Goal: Task Accomplishment & Management: Manage account settings

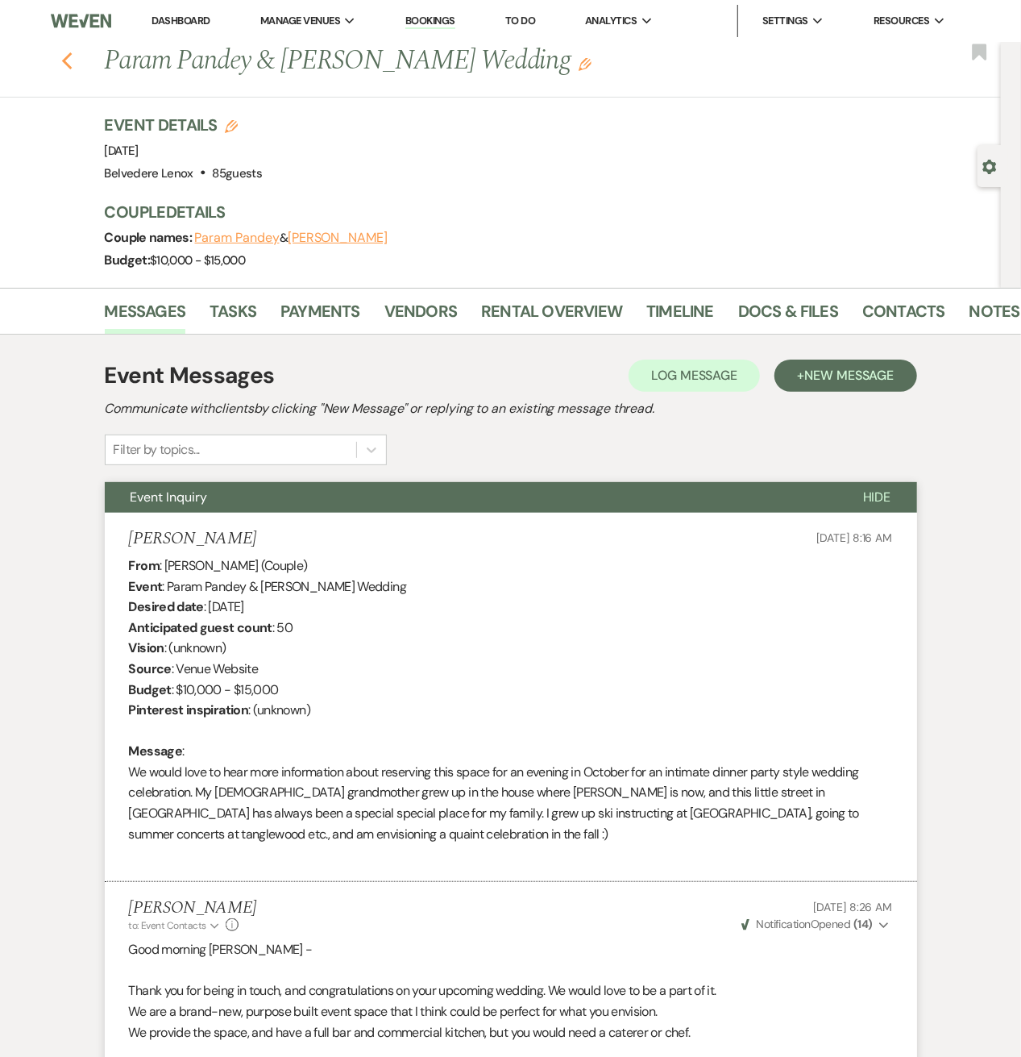
click at [73, 60] on icon "Previous" at bounding box center [67, 61] width 12 height 19
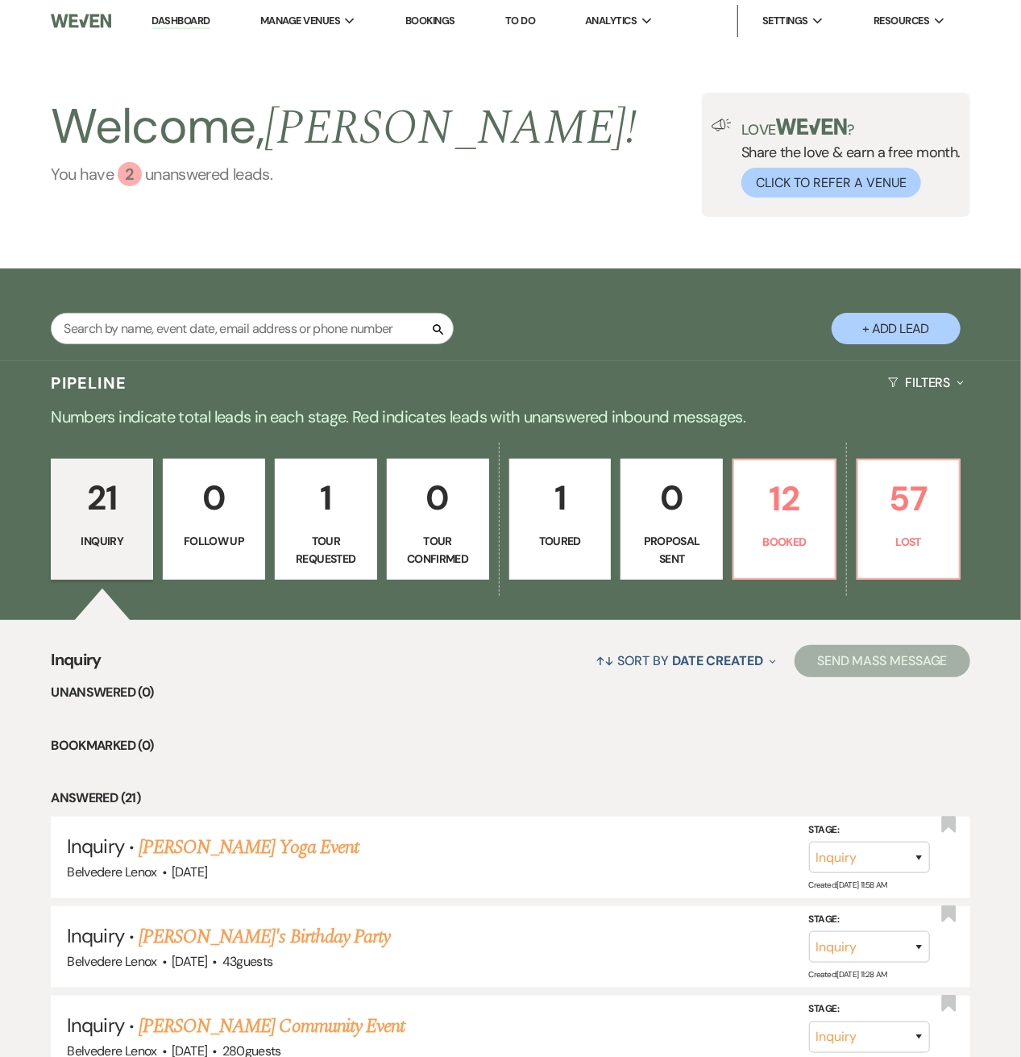
click at [138, 177] on div "2" at bounding box center [130, 174] width 24 height 24
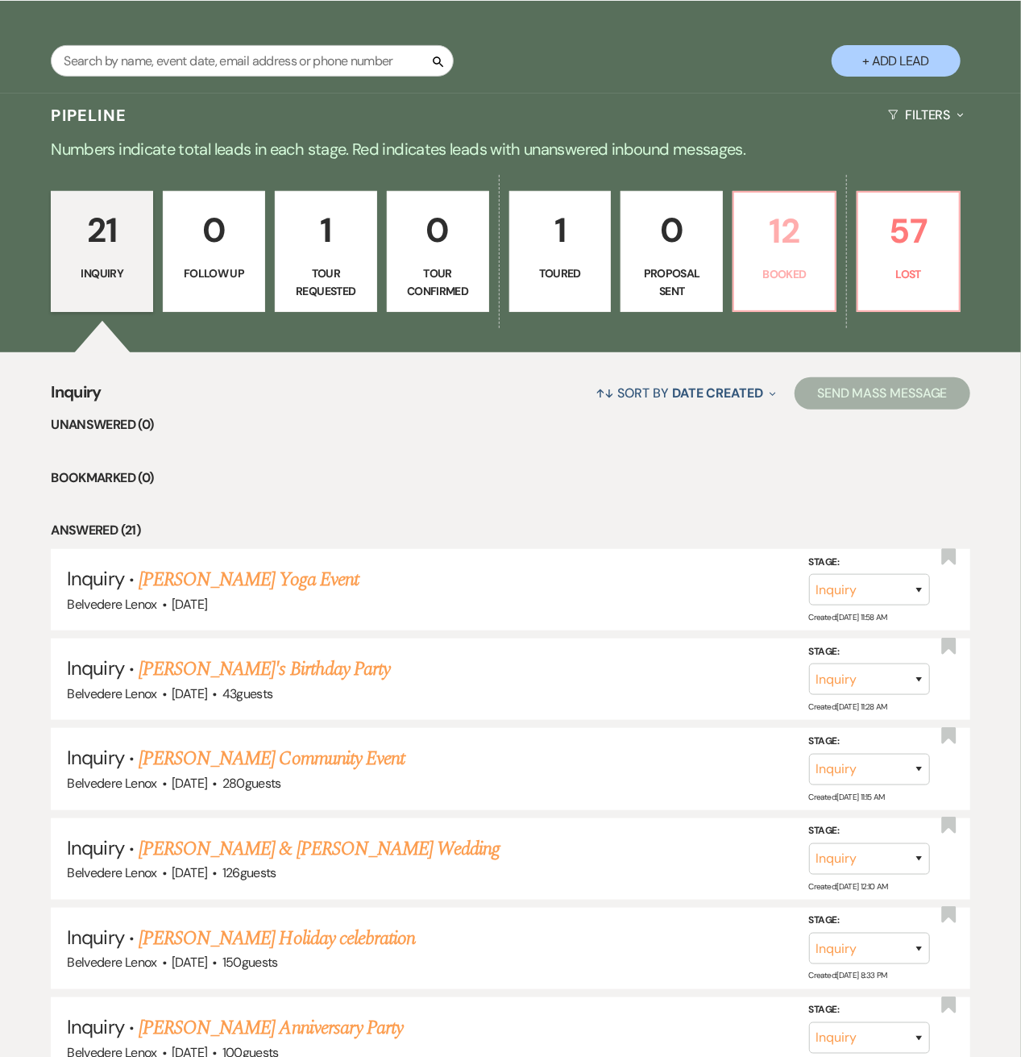
click at [768, 280] on p "Booked" at bounding box center [784, 274] width 81 height 18
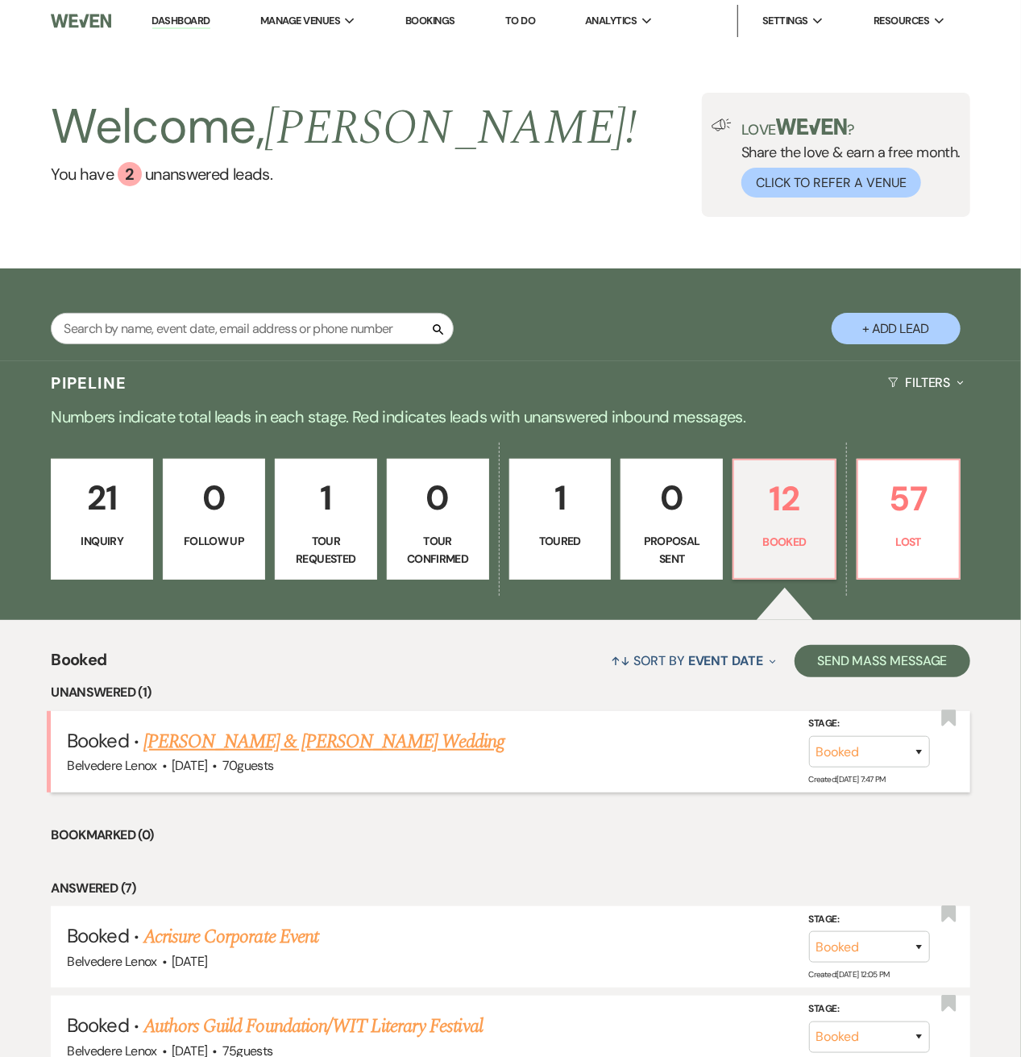
click at [293, 727] on link "[PERSON_NAME] & [PERSON_NAME] Wedding" at bounding box center [323, 741] width 361 height 29
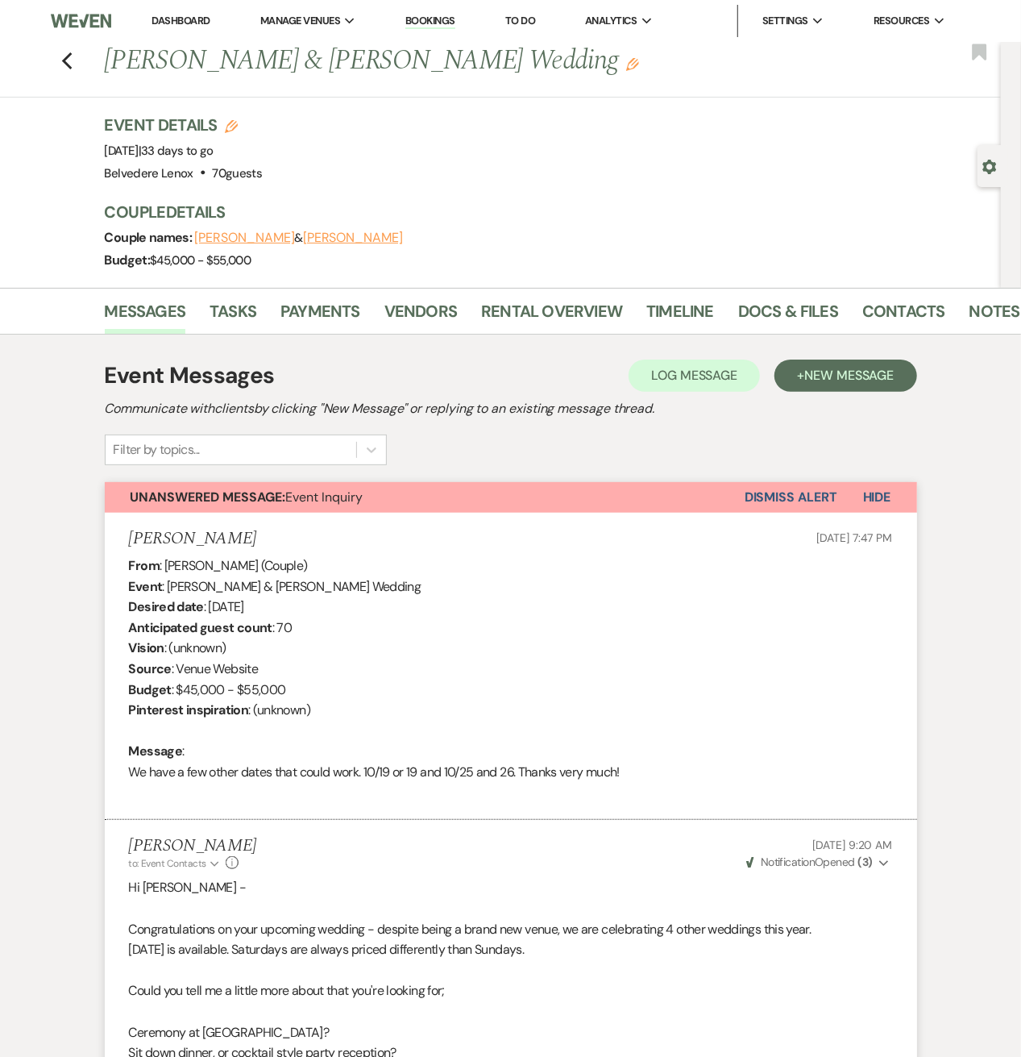
click at [807, 505] on button "Dismiss Alert" at bounding box center [791, 497] width 93 height 31
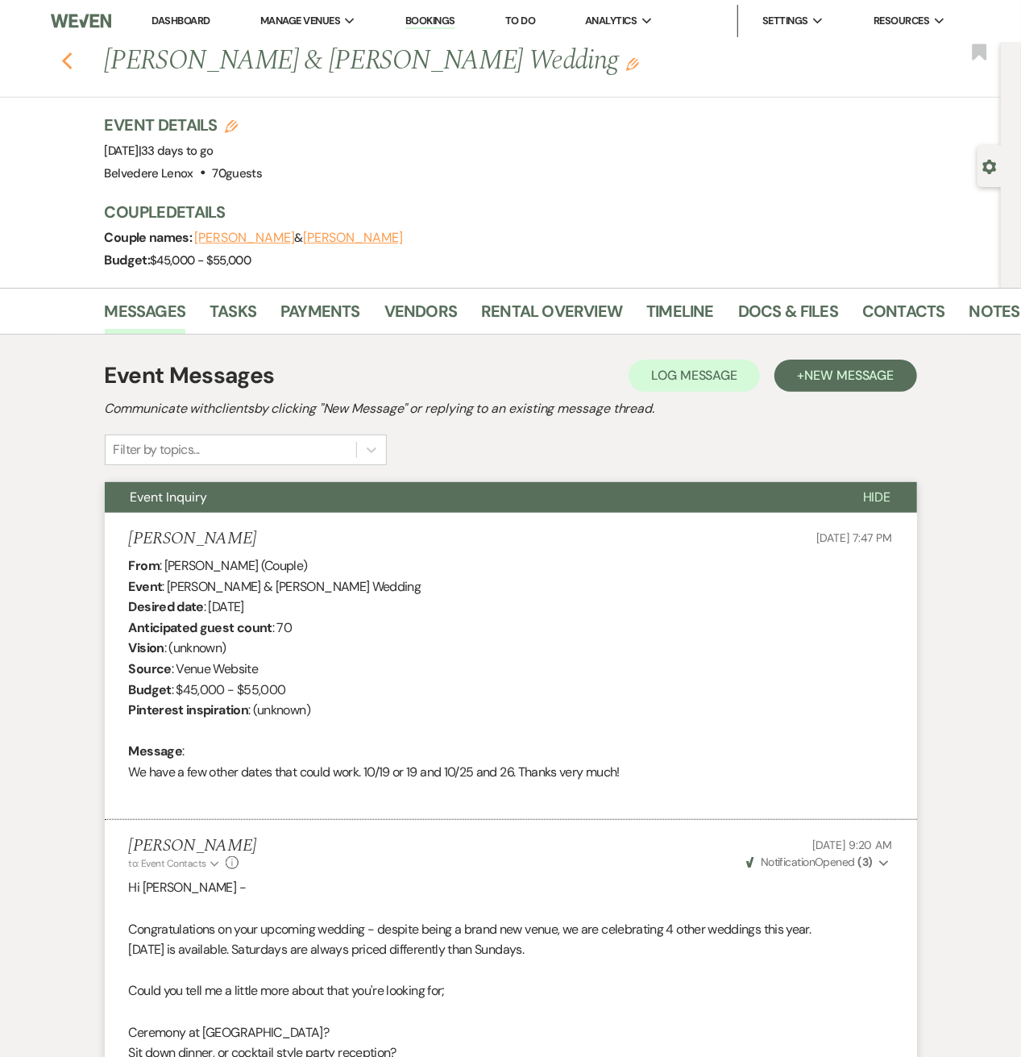
click at [73, 60] on icon "Previous" at bounding box center [67, 61] width 12 height 19
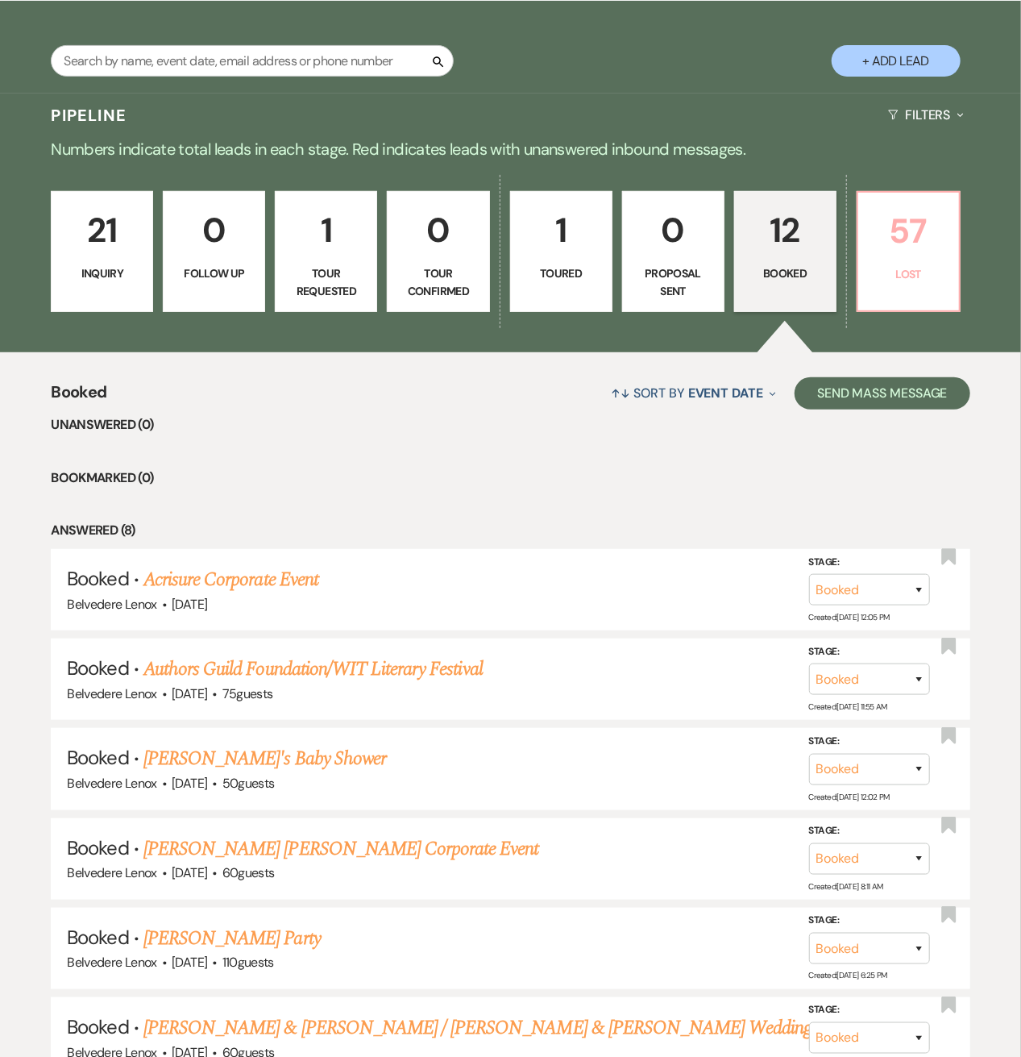
click at [879, 252] on p "57" at bounding box center [908, 231] width 81 height 54
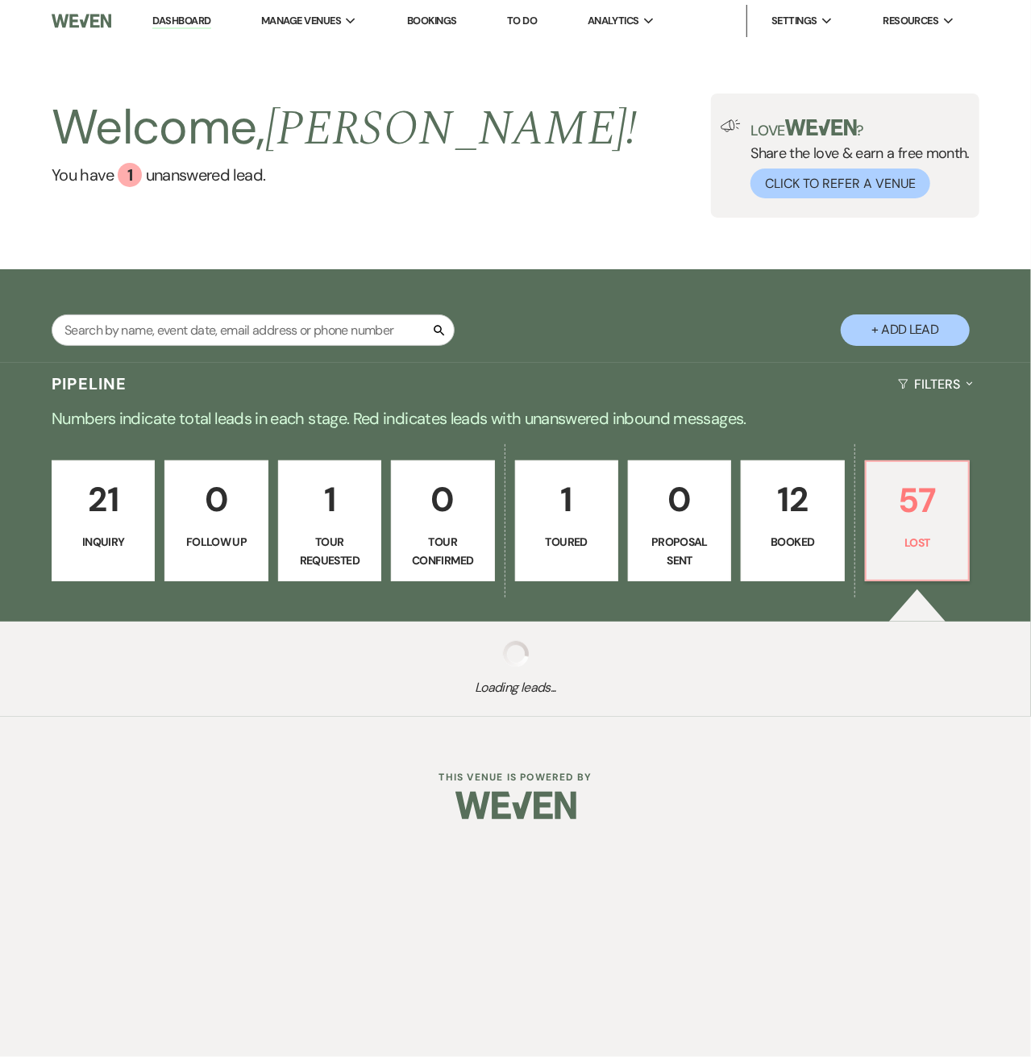
click at [880, 252] on div "Welcome, [PERSON_NAME] ! You have 1 unanswered lead . Love ? Share the love & e…" at bounding box center [515, 155] width 1031 height 227
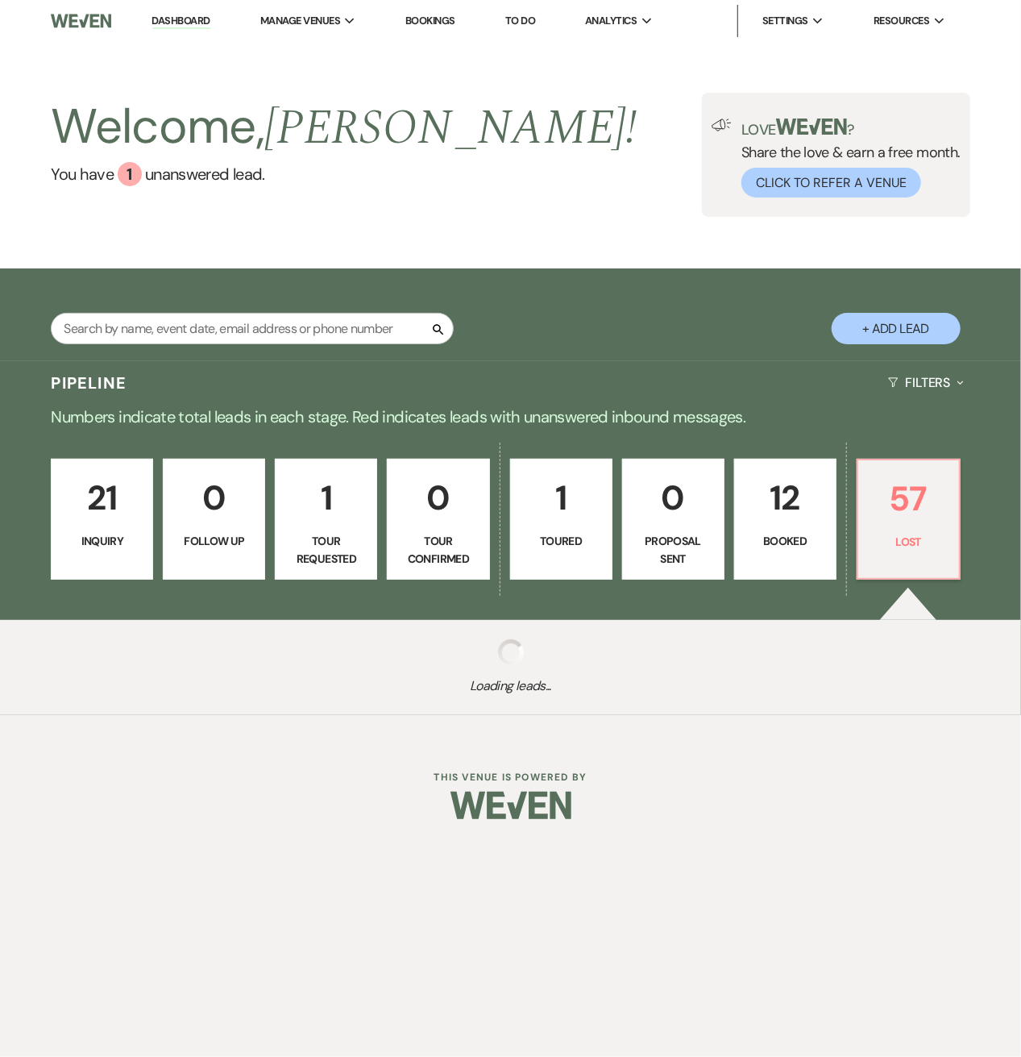
select select "8"
select select "6"
select select "8"
select select "7"
select select "8"
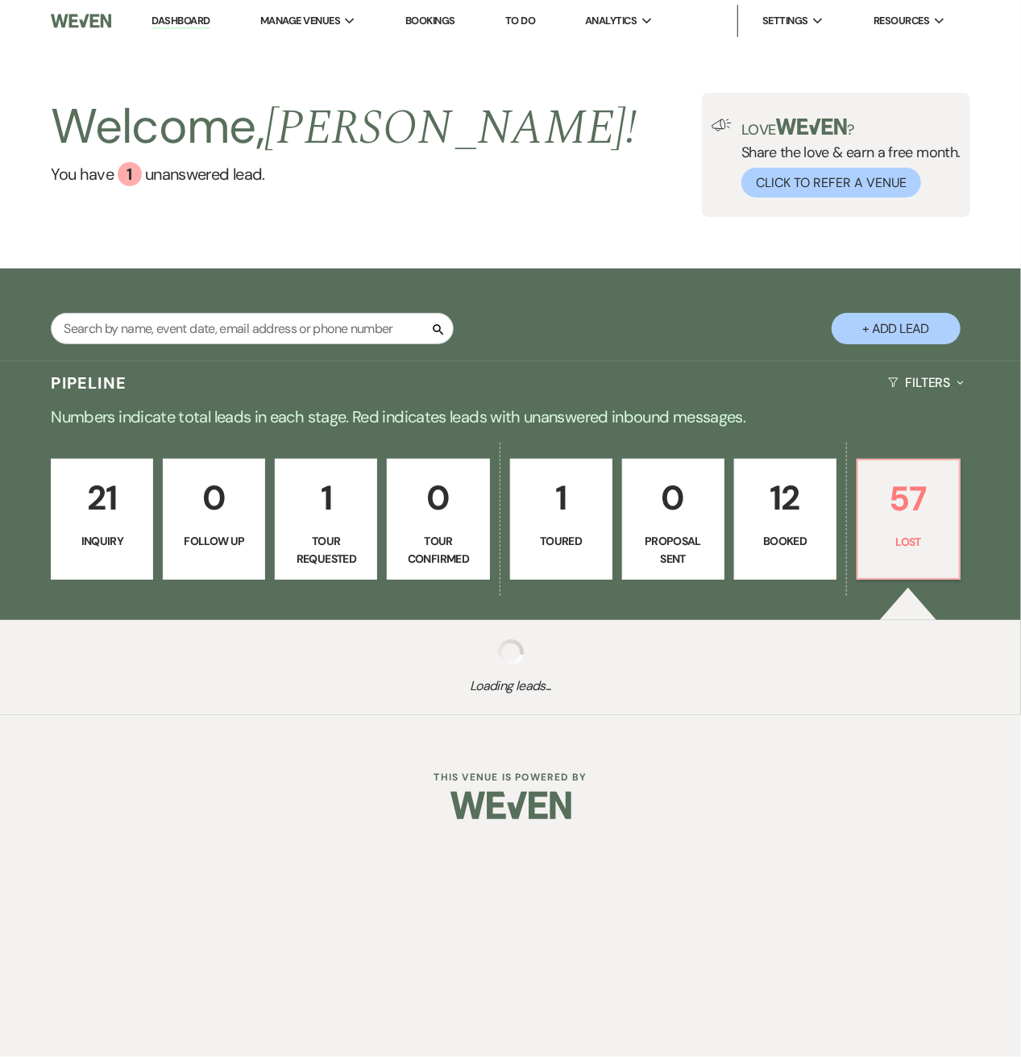
select select "6"
select select "8"
select select "7"
select select "8"
select select "6"
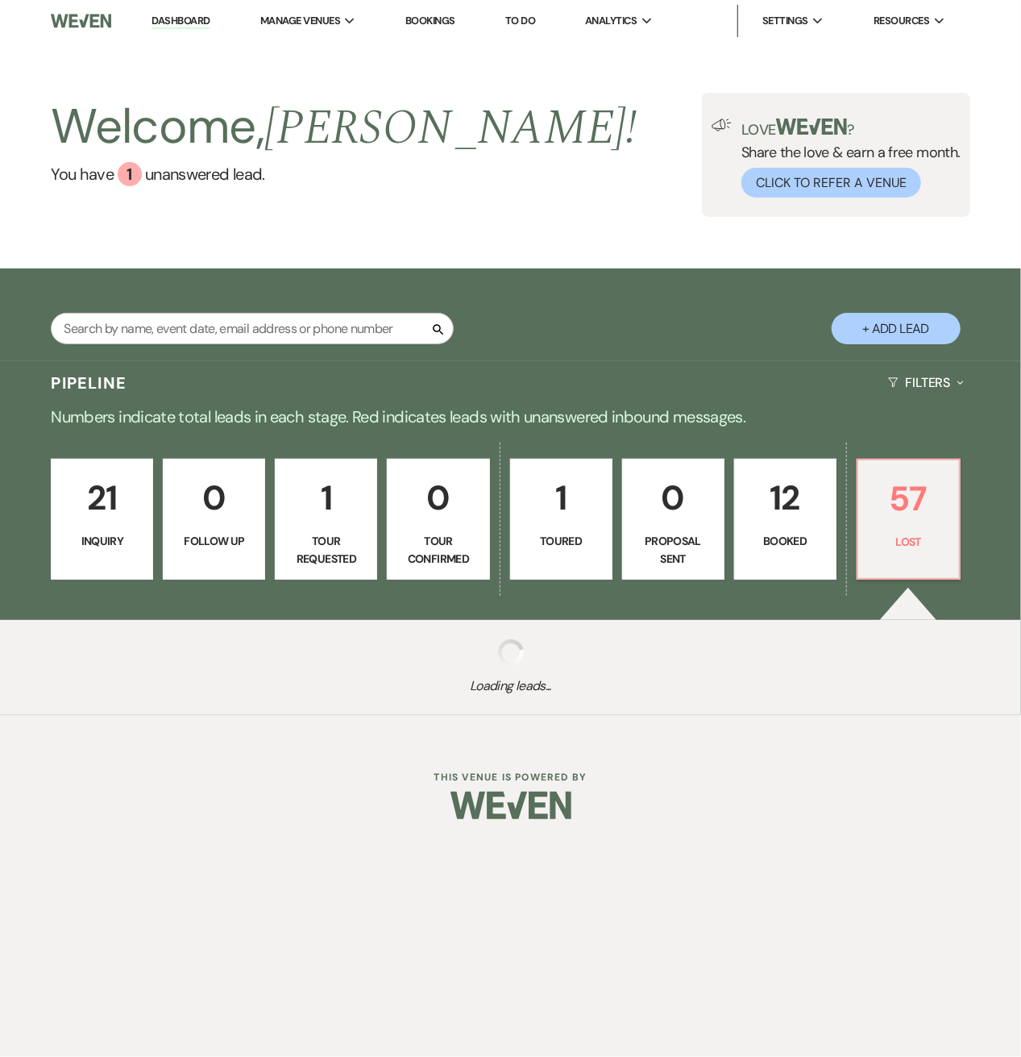
select select "8"
select select "7"
select select "8"
select select "7"
select select "8"
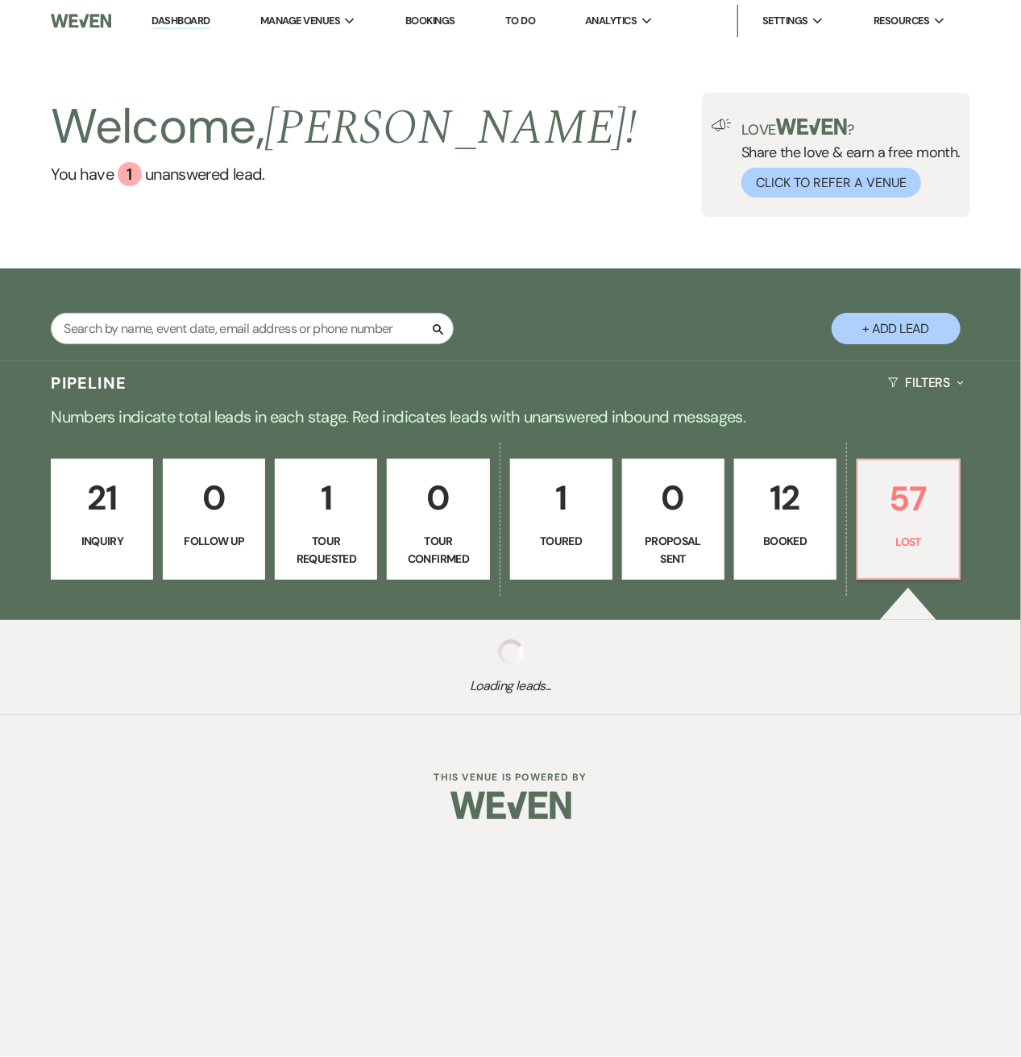
select select "1"
select select "8"
select select "6"
select select "8"
select select "7"
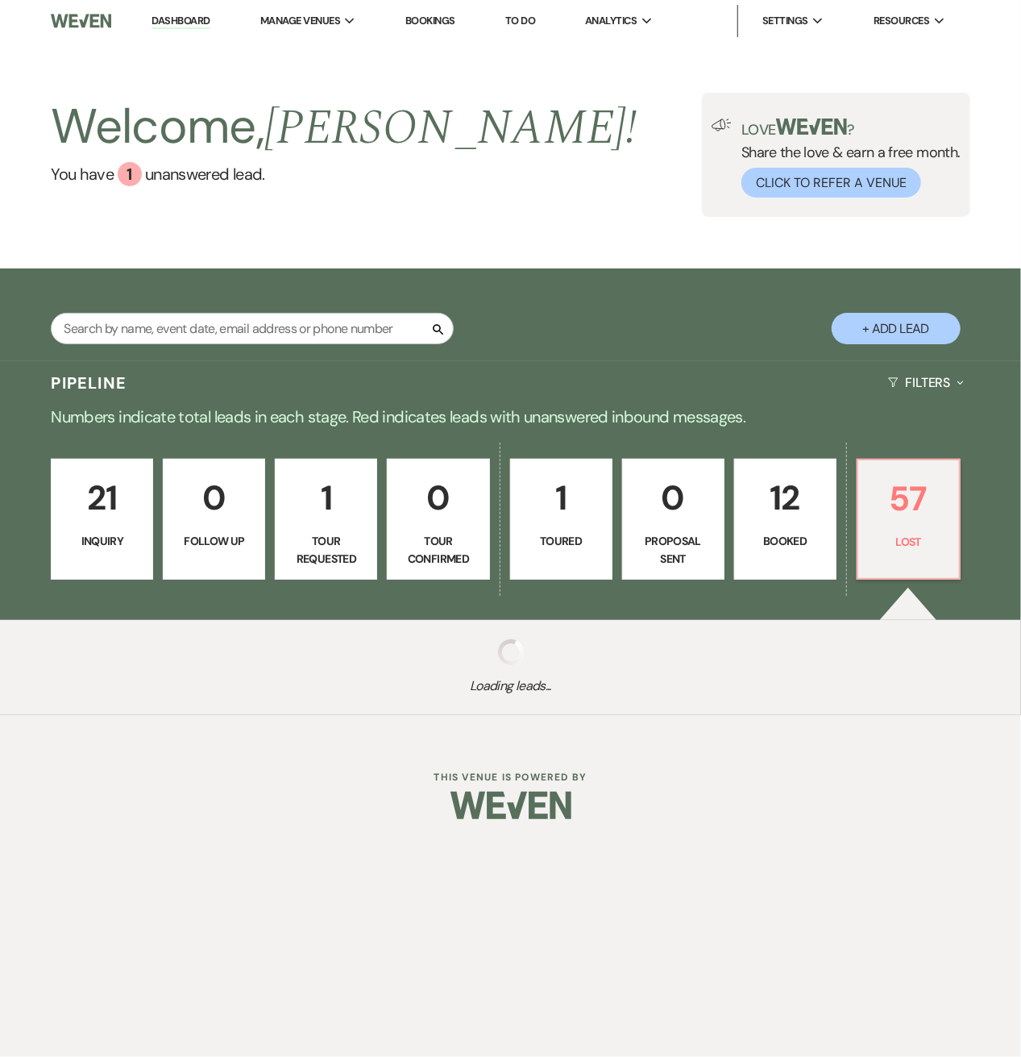
select select "8"
select select "7"
select select "8"
select select "11"
select select "8"
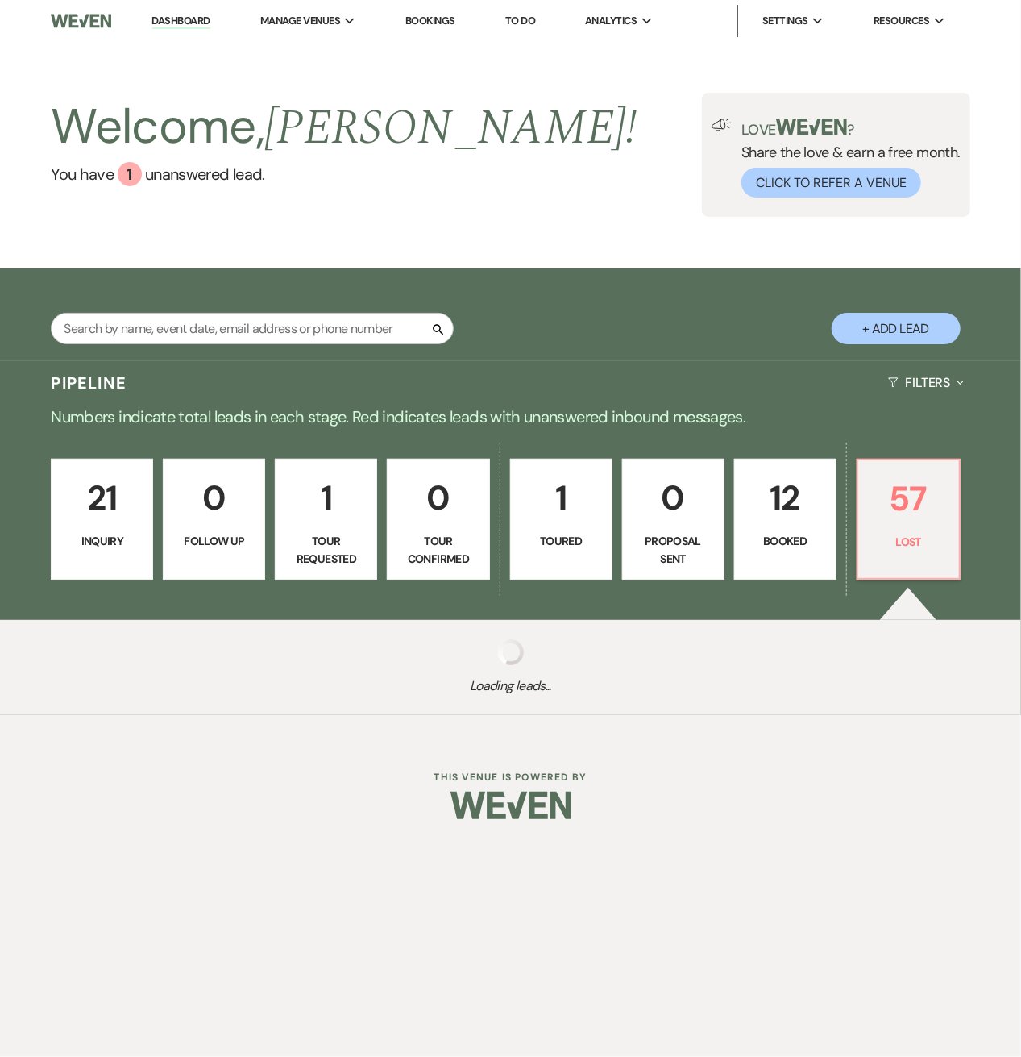
select select "6"
select select "8"
select select "6"
select select "8"
select select "5"
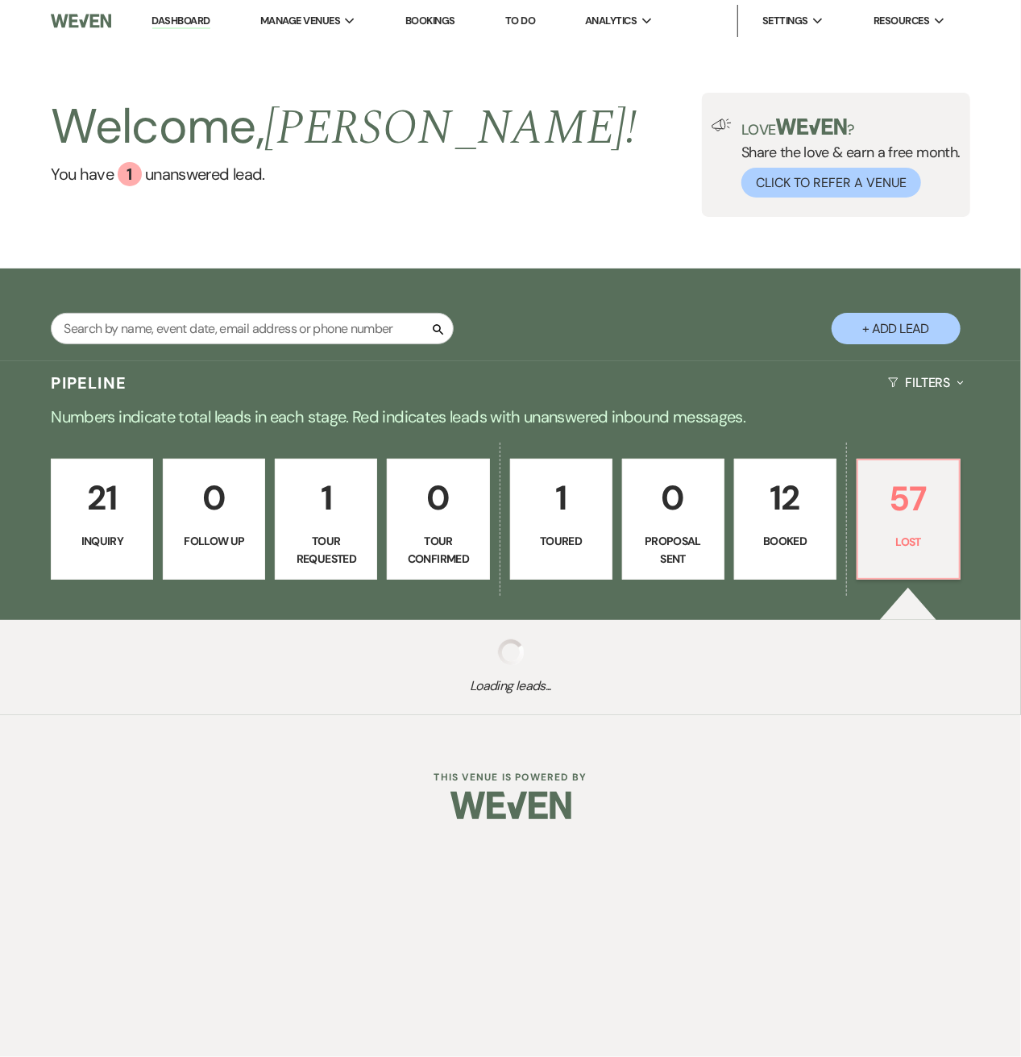
select select "8"
select select "5"
select select "8"
select select "7"
select select "8"
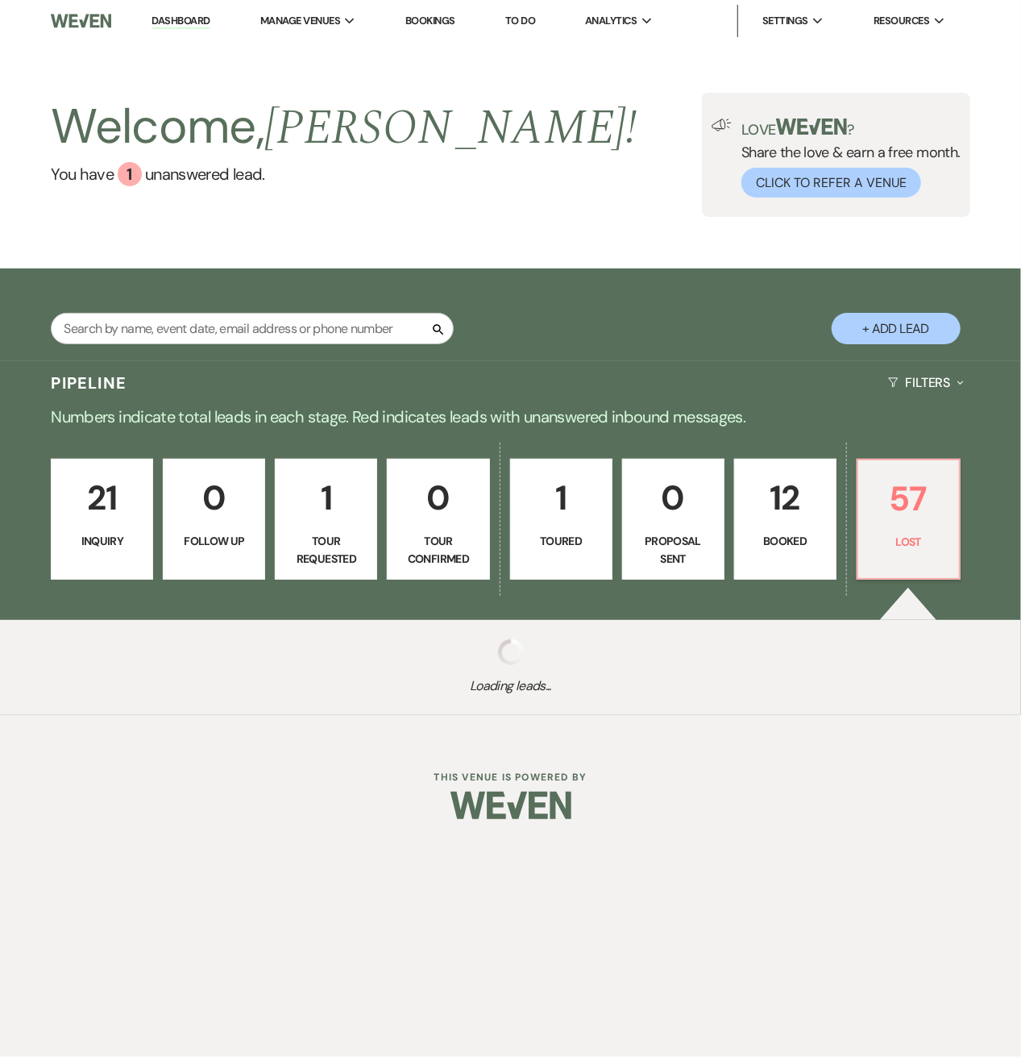
select select "5"
select select "8"
select select "5"
select select "8"
select select "6"
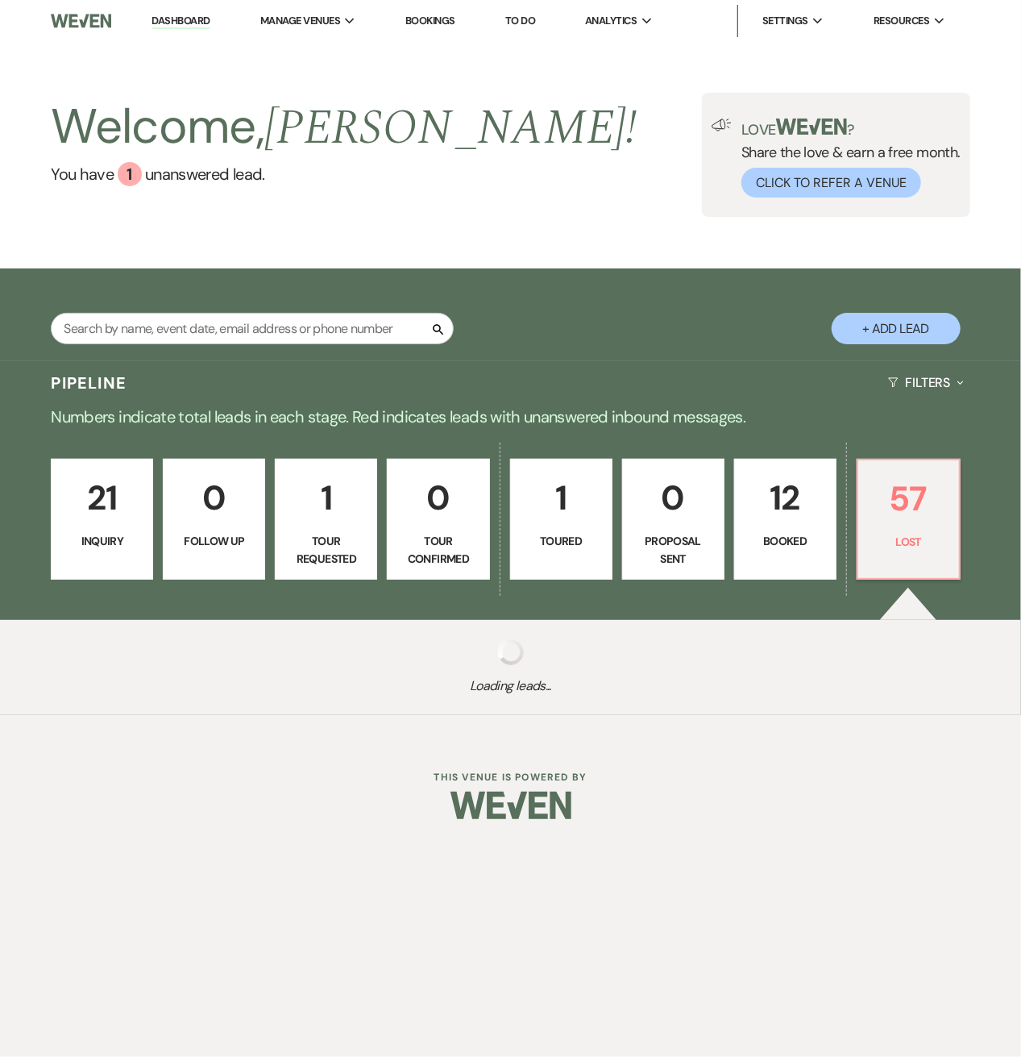
select select "8"
select select "6"
select select "8"
select select "6"
select select "8"
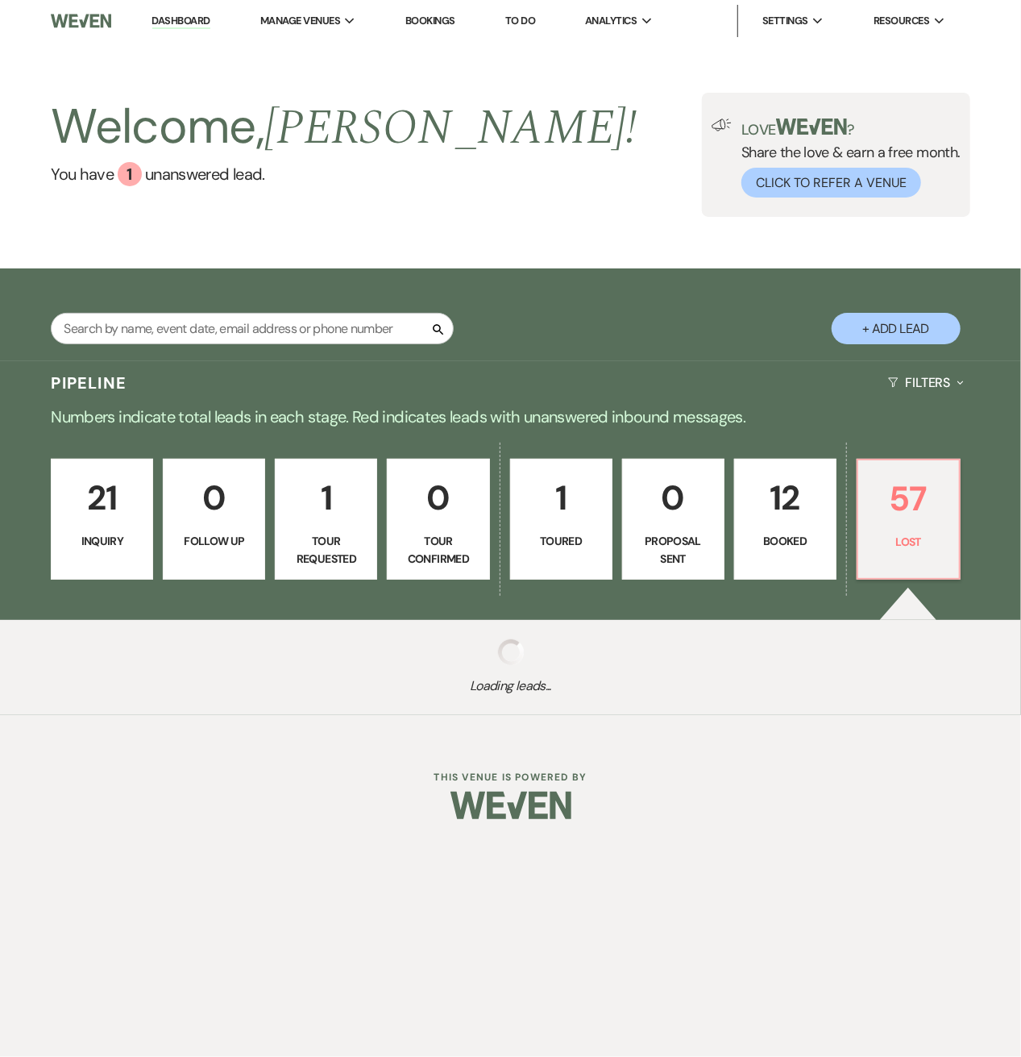
select select "6"
select select "8"
select select "6"
select select "8"
select select "7"
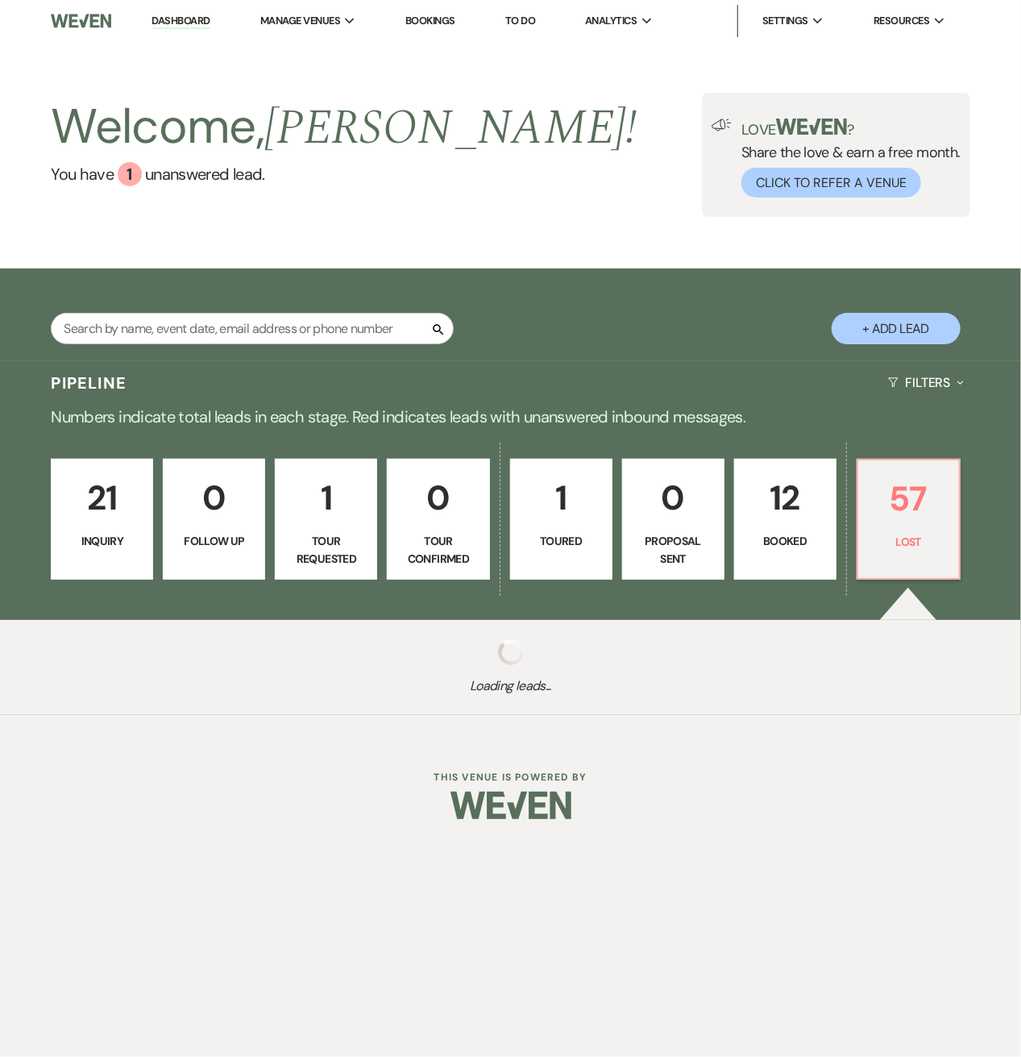
select select "8"
select select "10"
select select "8"
select select "7"
select select "8"
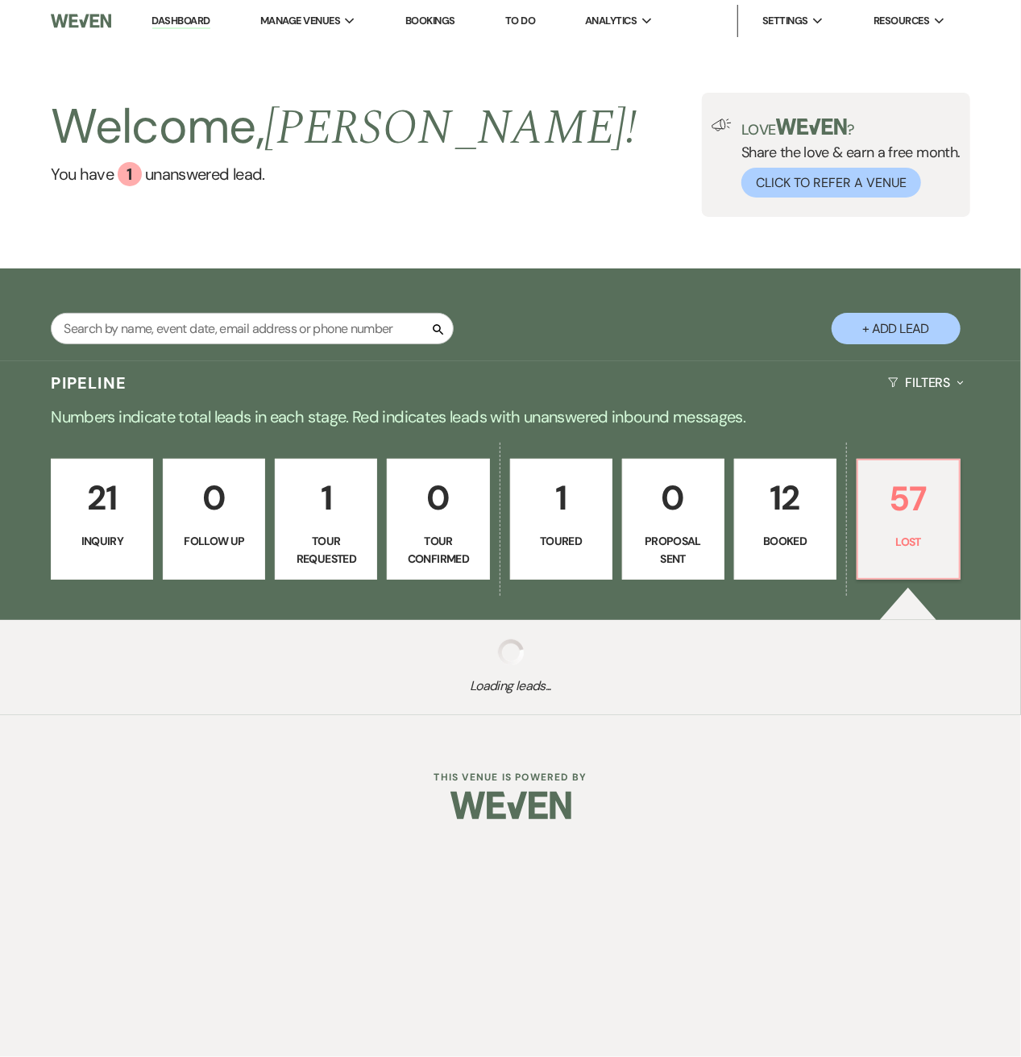
select select "6"
select select "8"
select select "7"
select select "8"
select select "5"
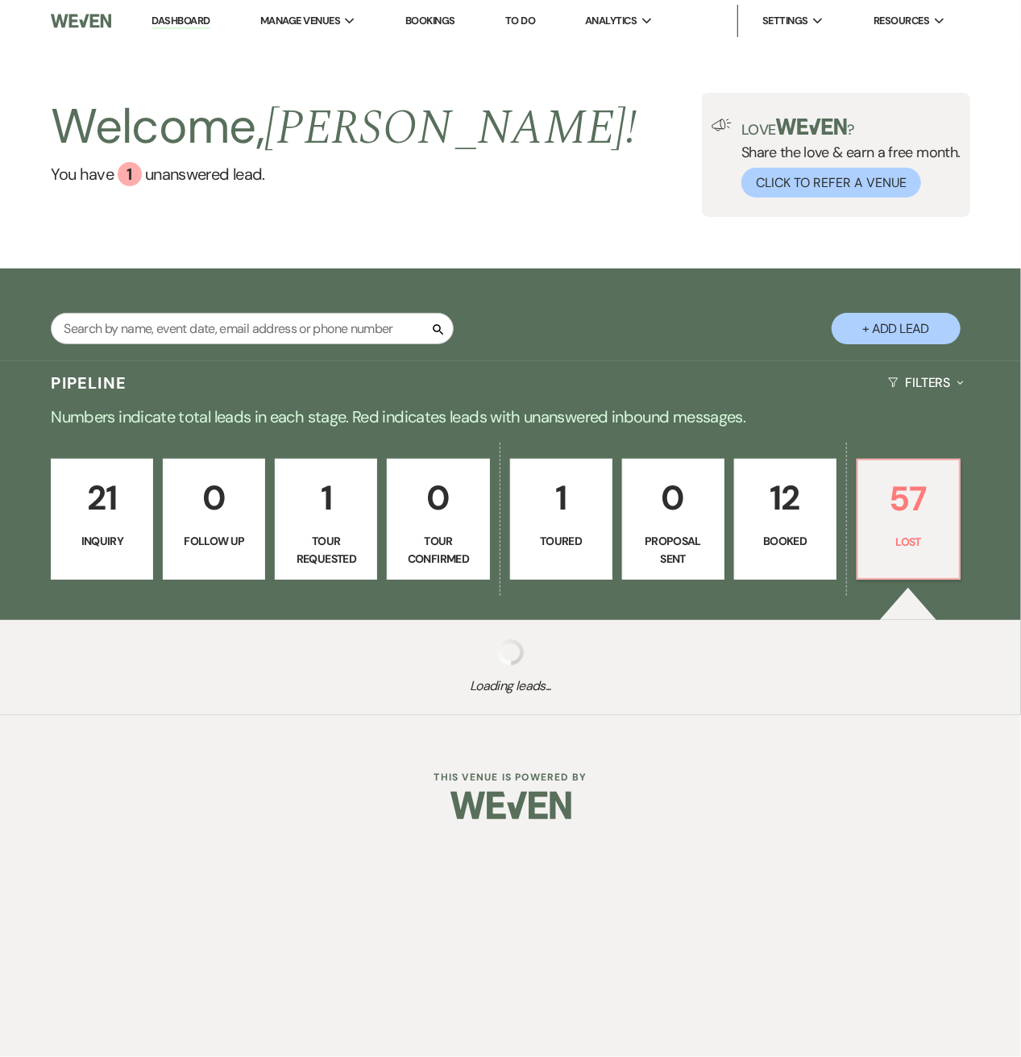
select select "8"
select select "7"
select select "8"
select select "1"
select select "8"
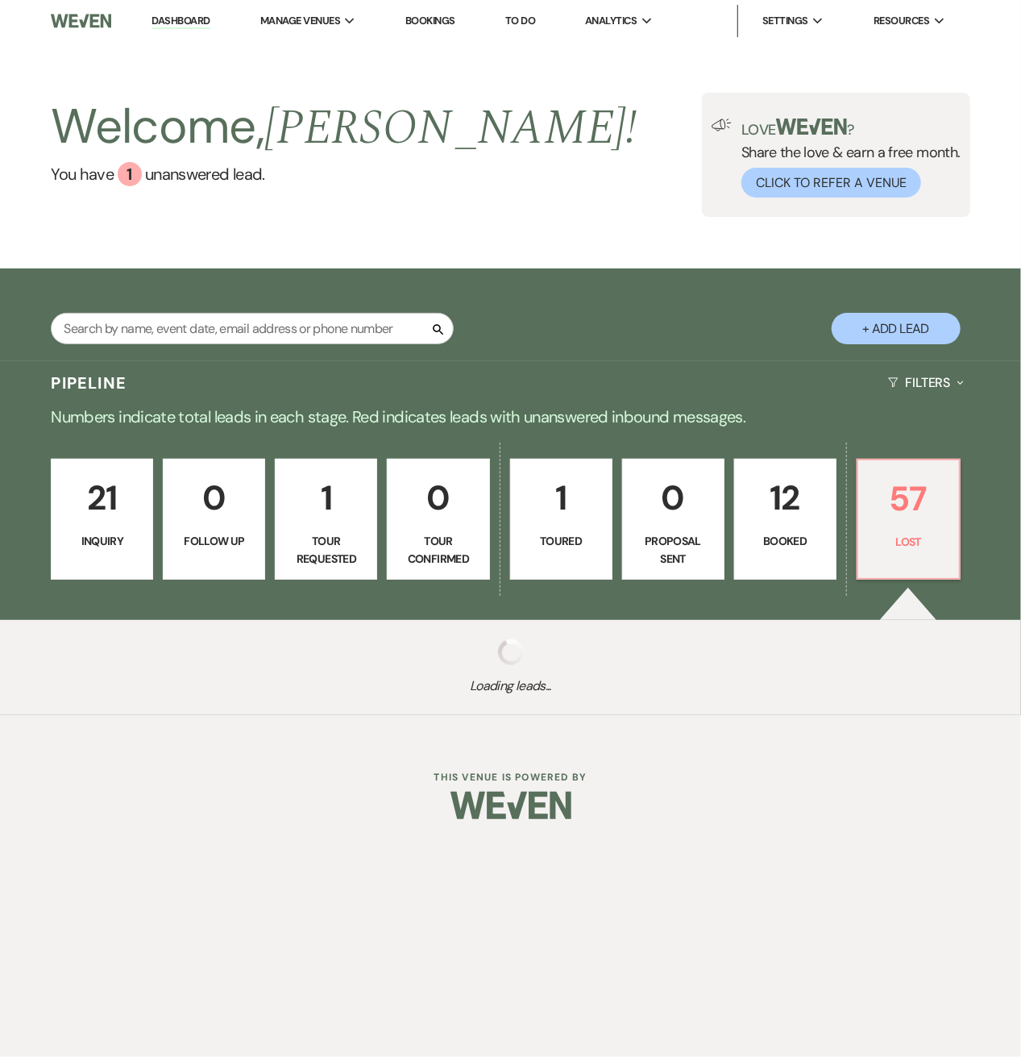
select select "7"
select select "8"
select select "11"
select select "8"
select select "7"
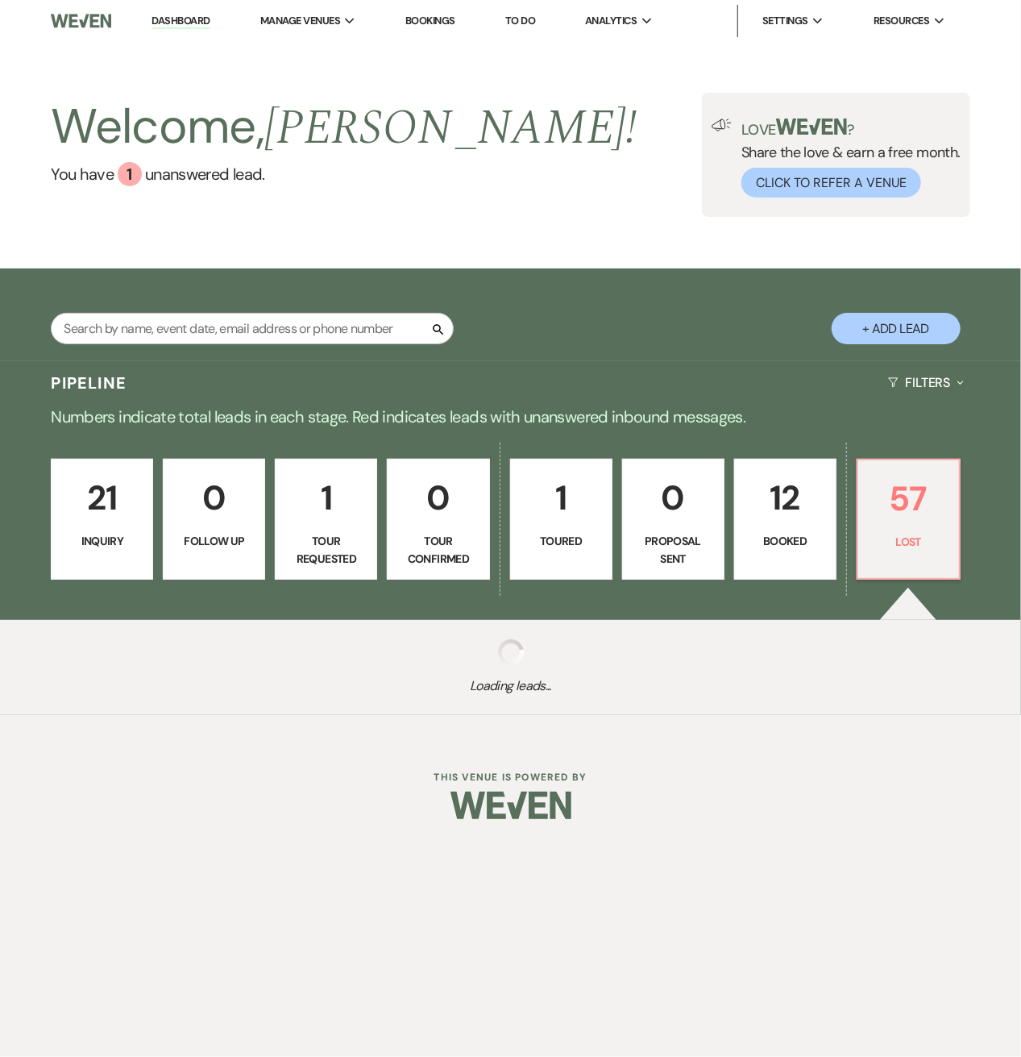
select select "8"
select select "7"
select select "8"
select select "7"
select select "8"
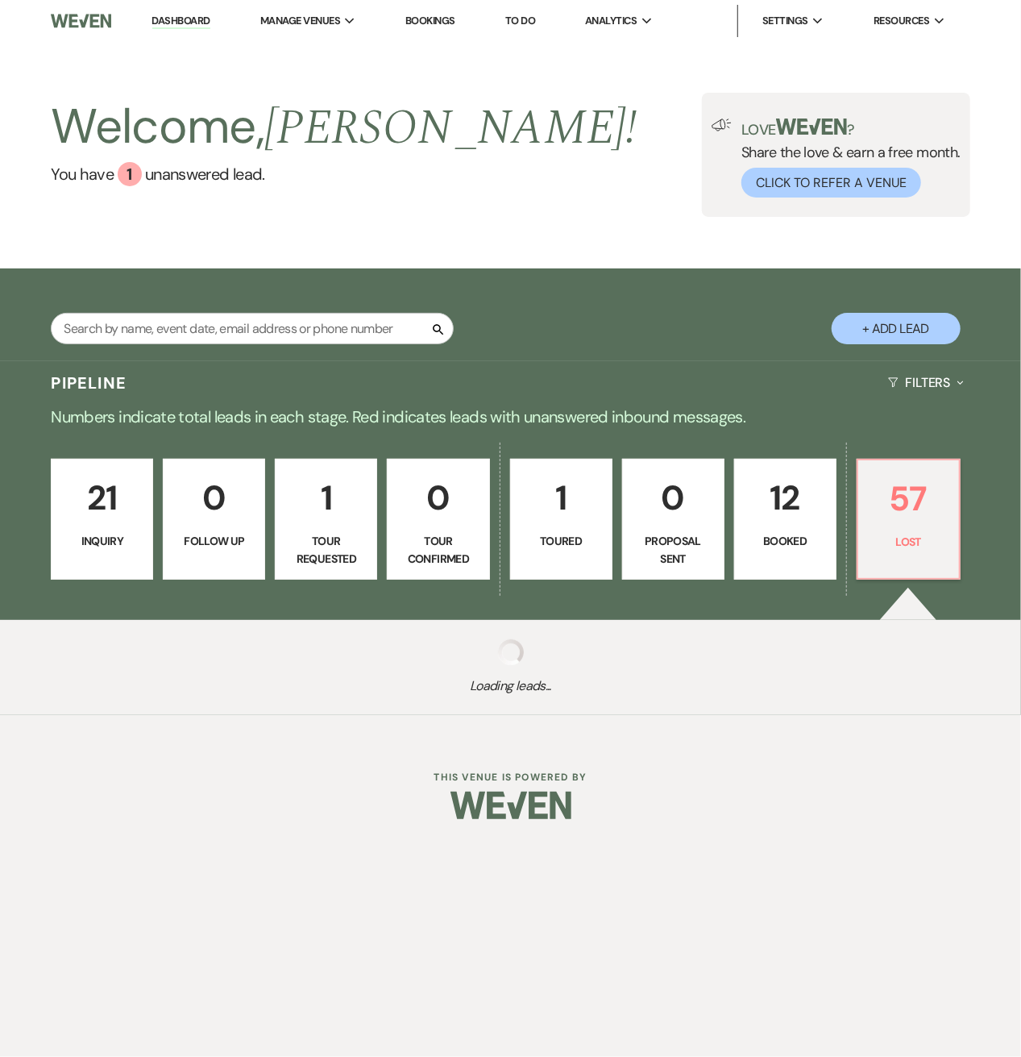
select select "7"
select select "8"
select select "7"
select select "8"
select select "7"
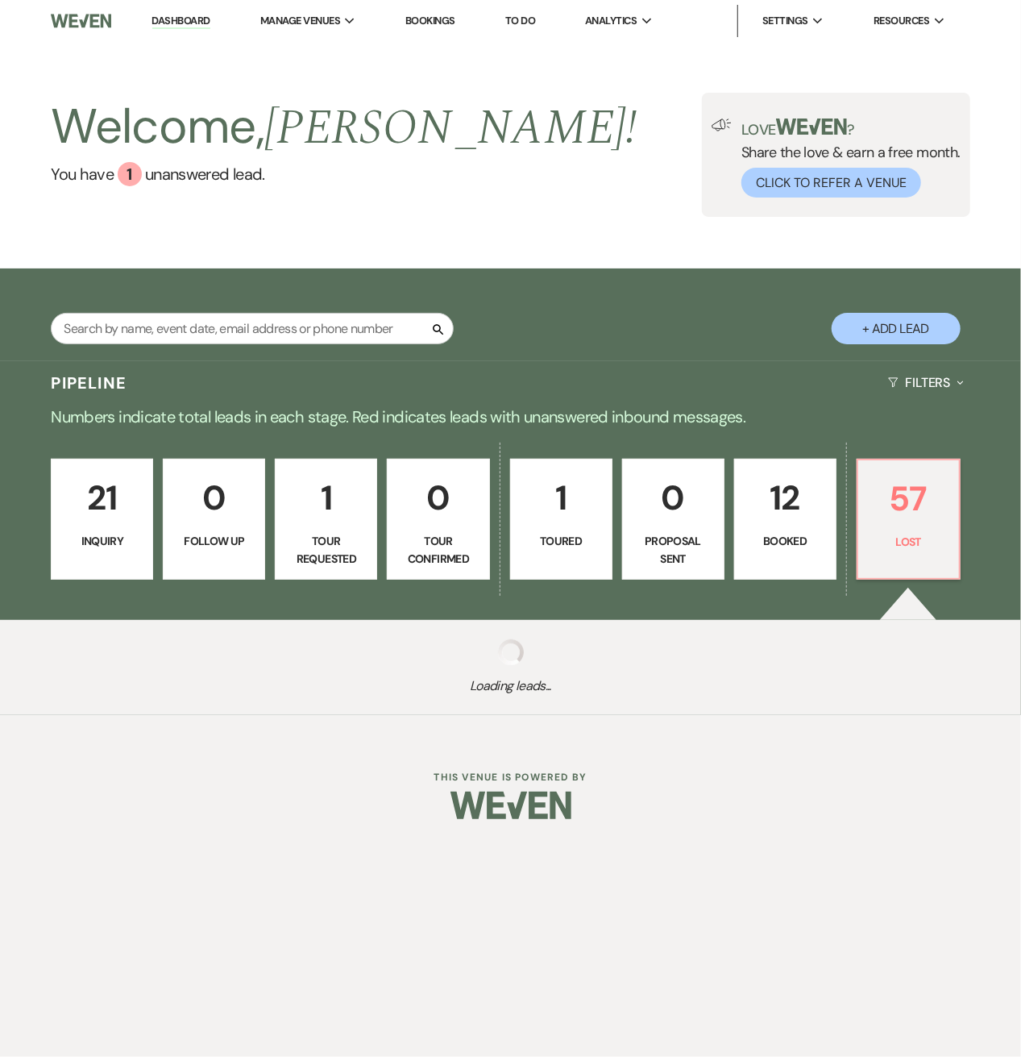
select select "8"
select select "5"
select select "8"
select select "7"
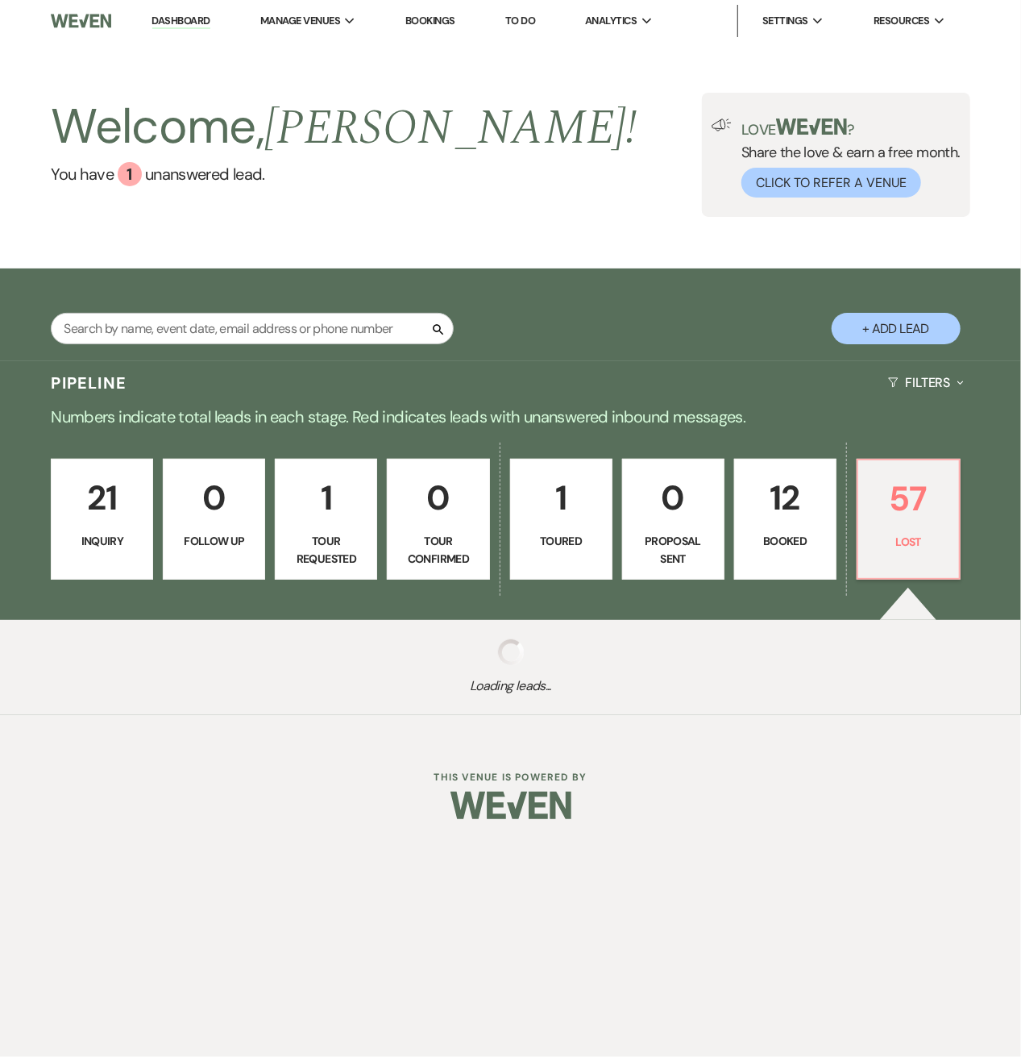
select select "8"
select select "5"
select select "8"
select select "6"
select select "8"
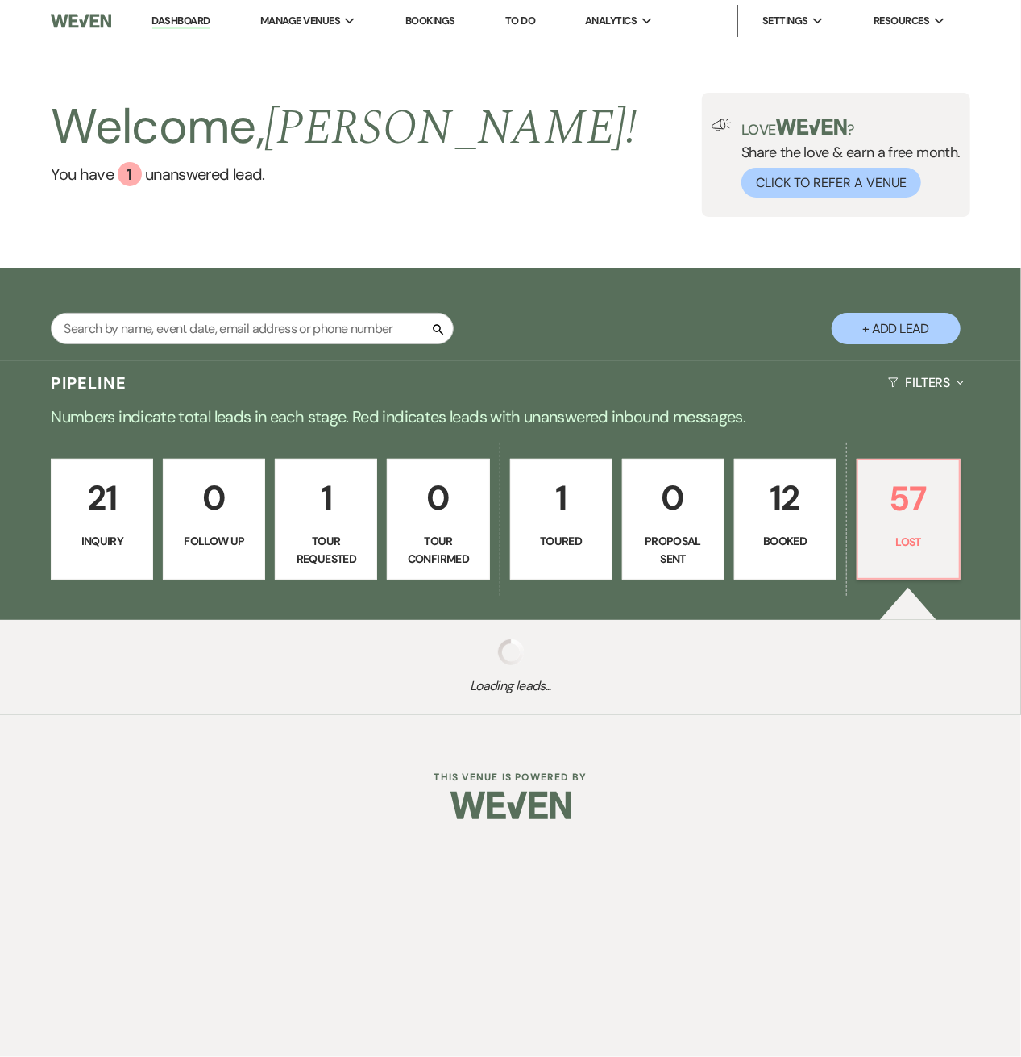
select select "5"
select select "8"
select select "5"
select select "8"
select select "6"
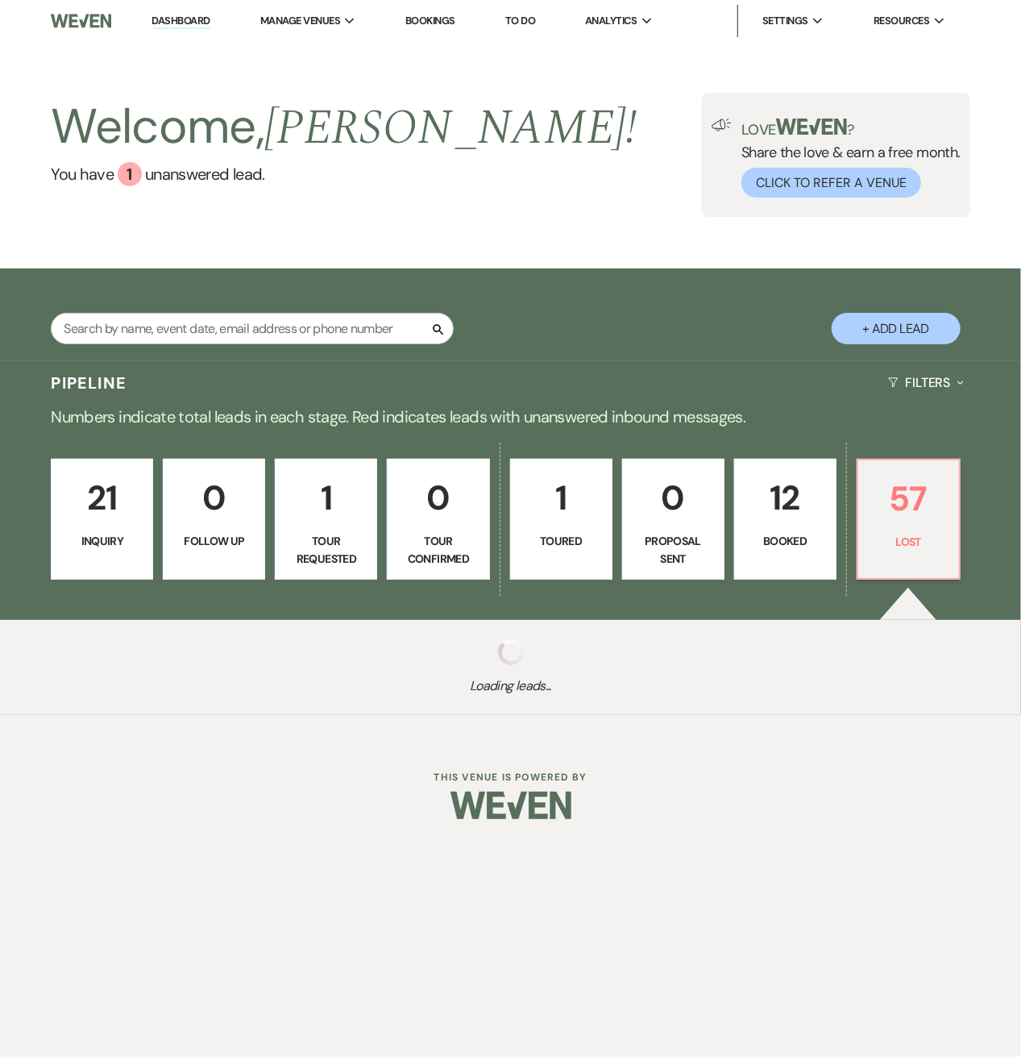
select select "8"
select select "6"
select select "8"
select select "7"
select select "8"
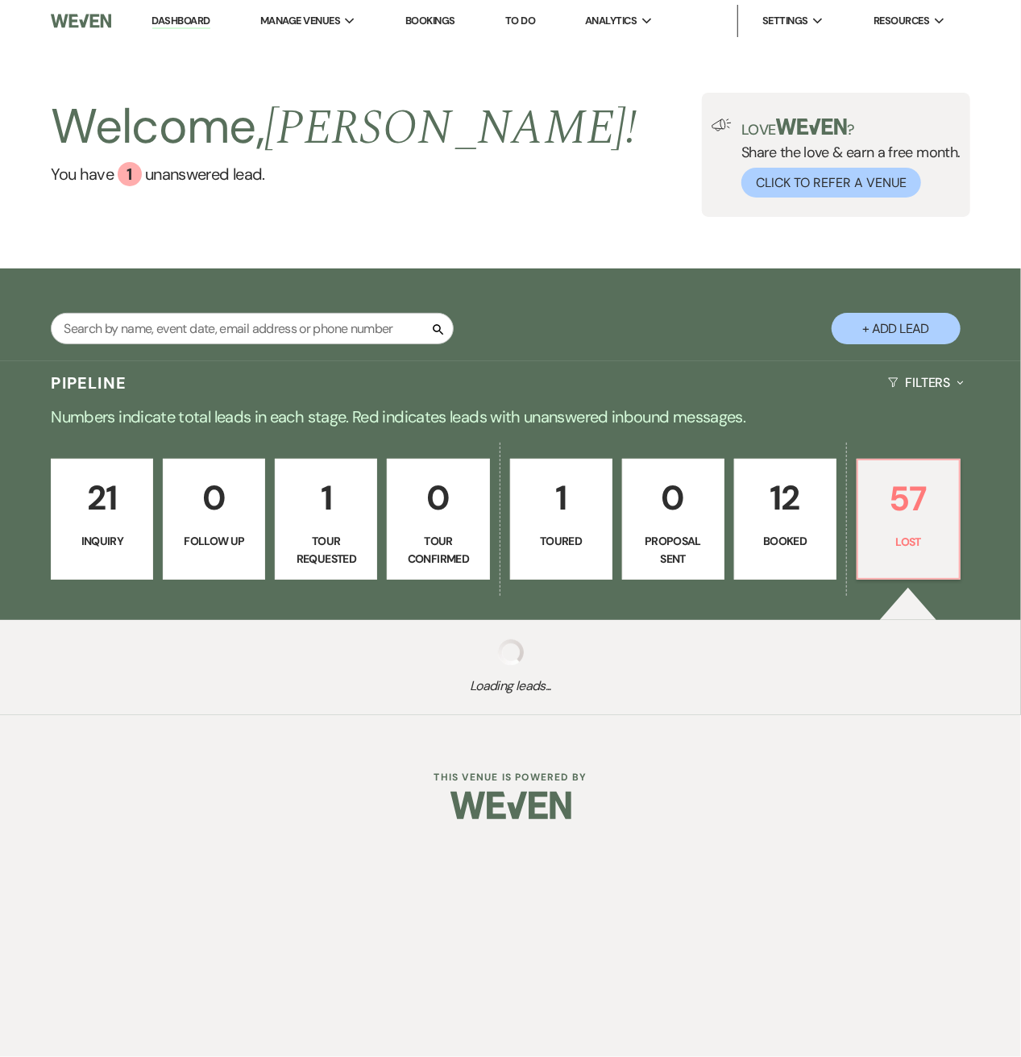
select select "6"
select select "8"
select select "5"
select select "8"
select select "7"
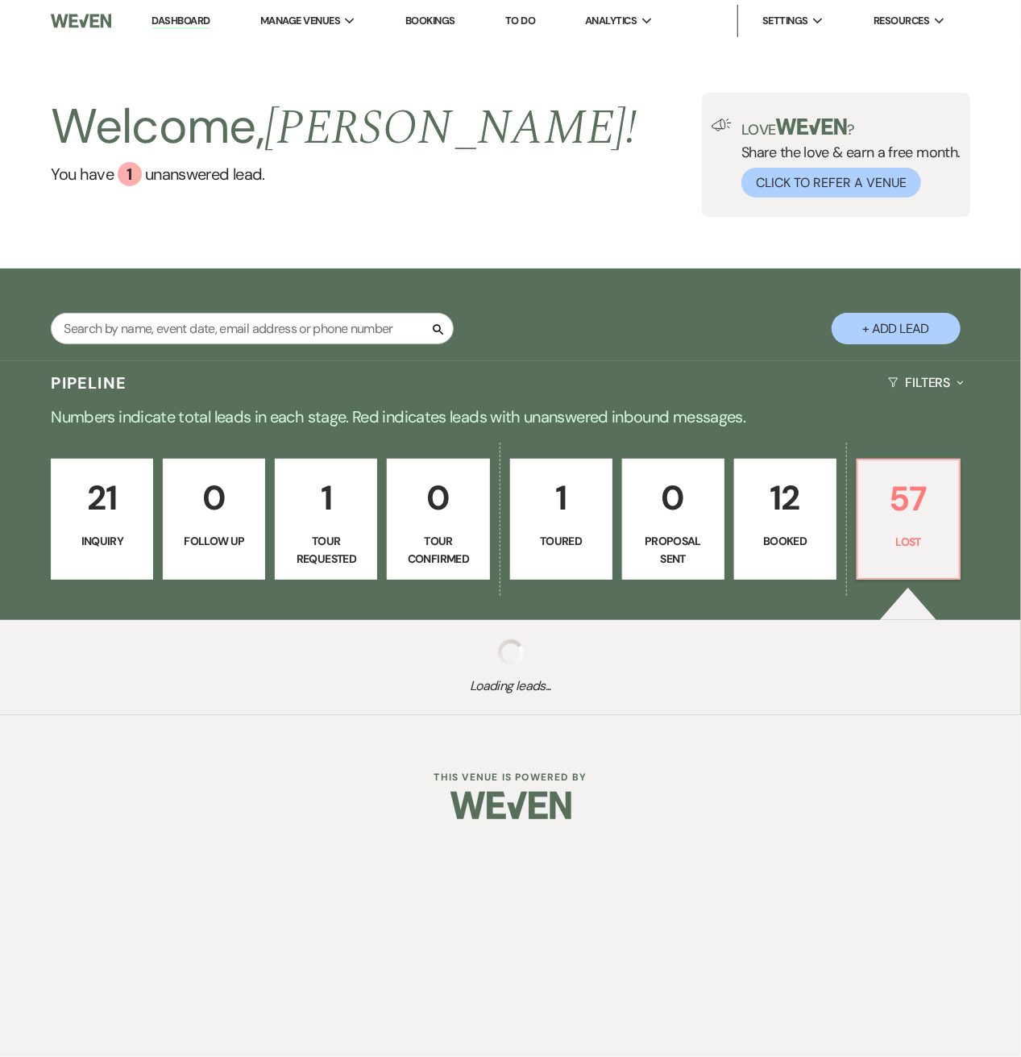
select select "8"
select select "6"
select select "8"
select select "5"
select select "8"
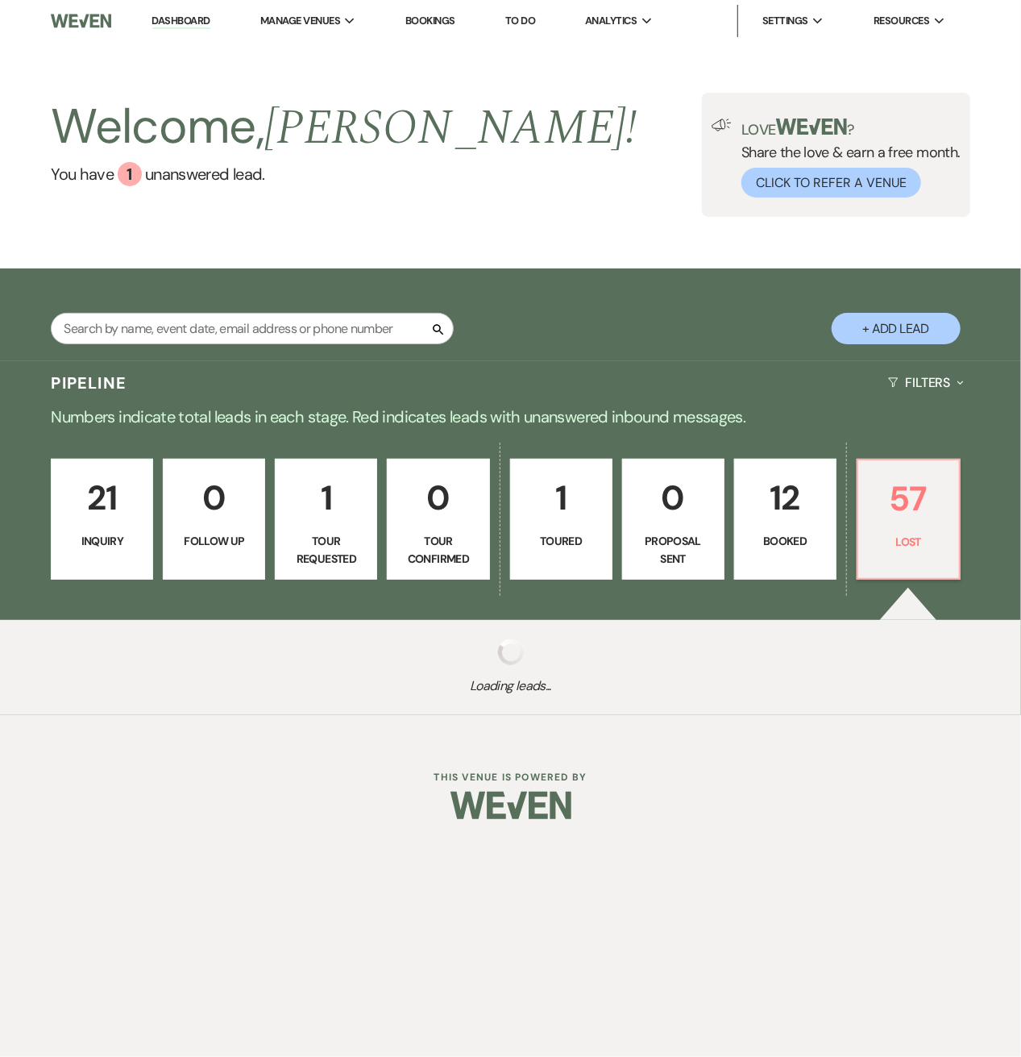
select select "7"
select select "8"
select select "1"
